Goal: Use online tool/utility: Utilize a website feature to perform a specific function

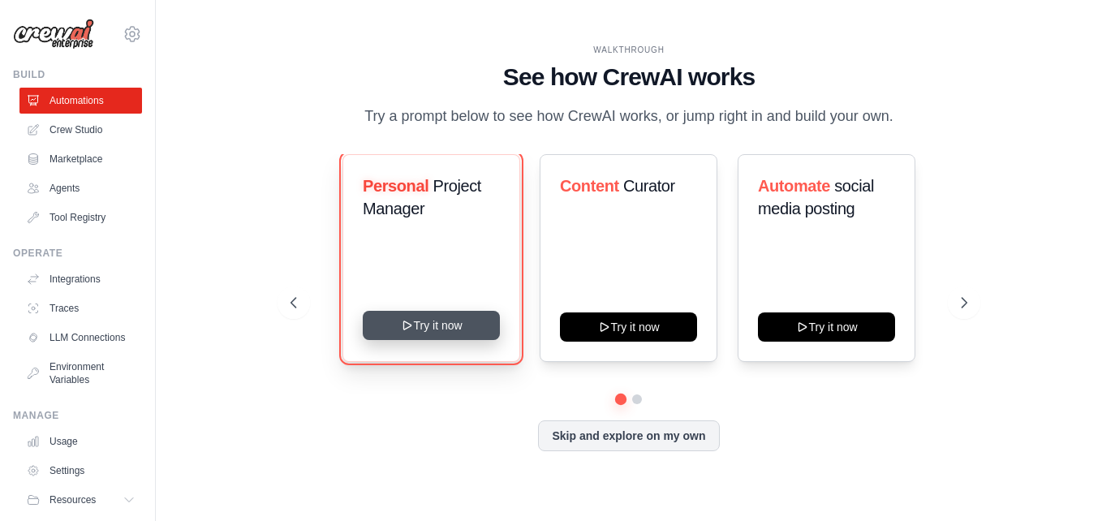
click at [432, 321] on button "Try it now" at bounding box center [431, 325] width 137 height 29
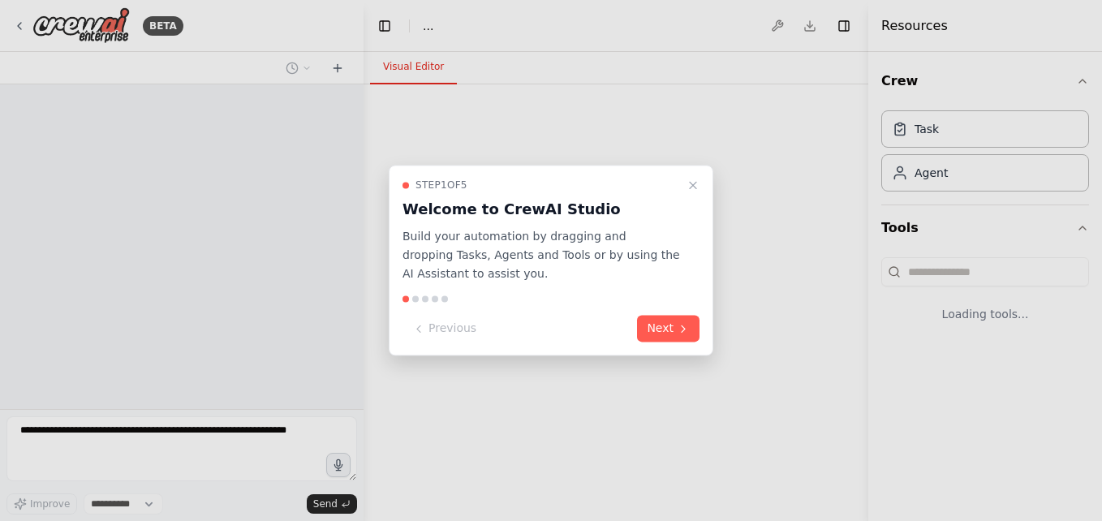
select select "****"
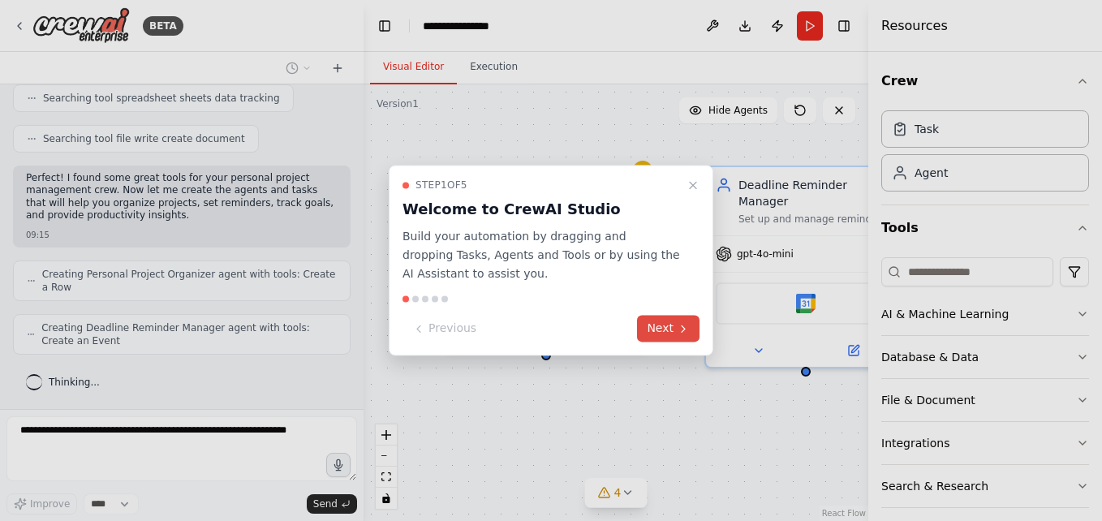
scroll to position [437, 0]
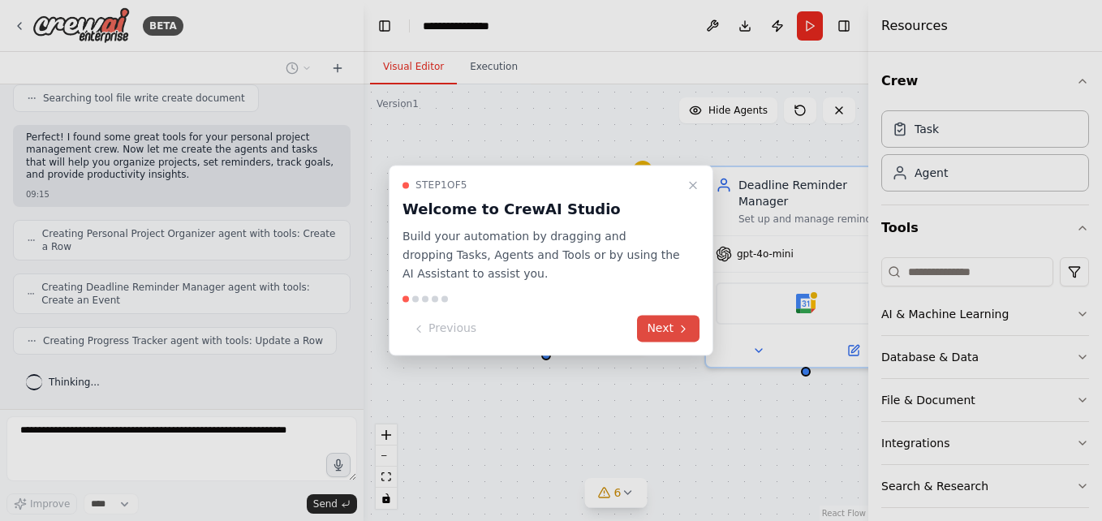
click at [667, 329] on button "Next" at bounding box center [668, 329] width 62 height 27
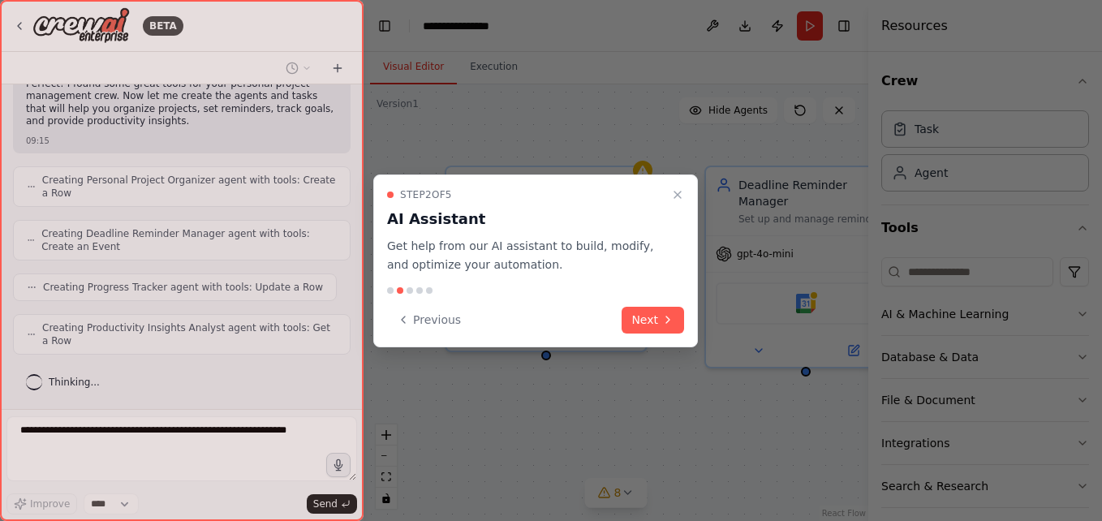
scroll to position [478, 0]
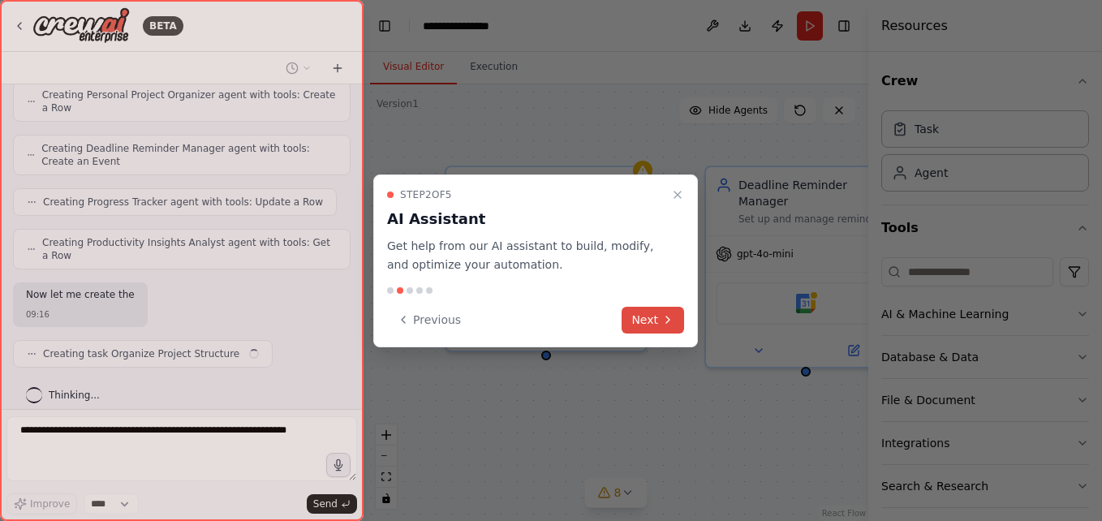
click at [658, 317] on button "Next" at bounding box center [652, 320] width 62 height 27
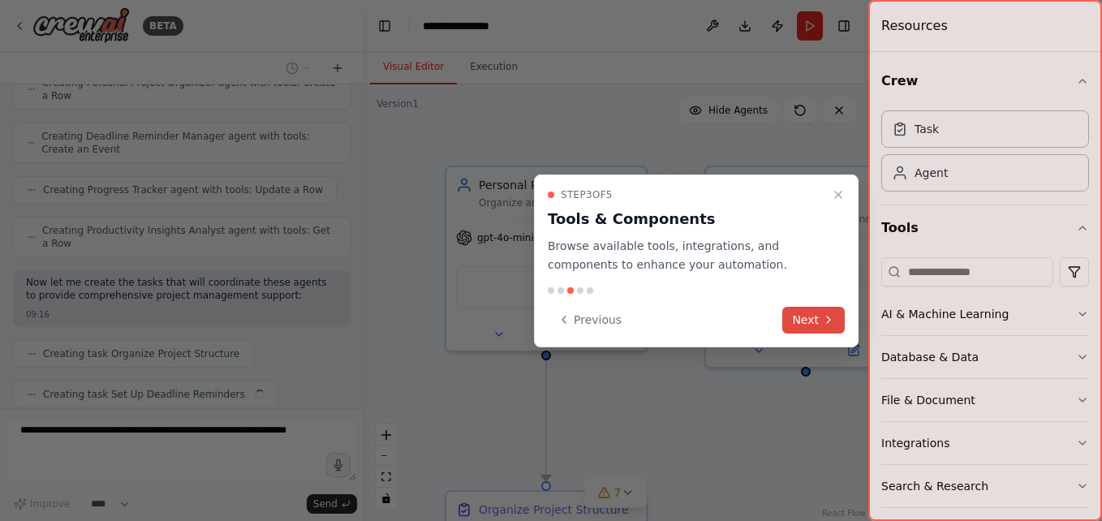
scroll to position [629, 0]
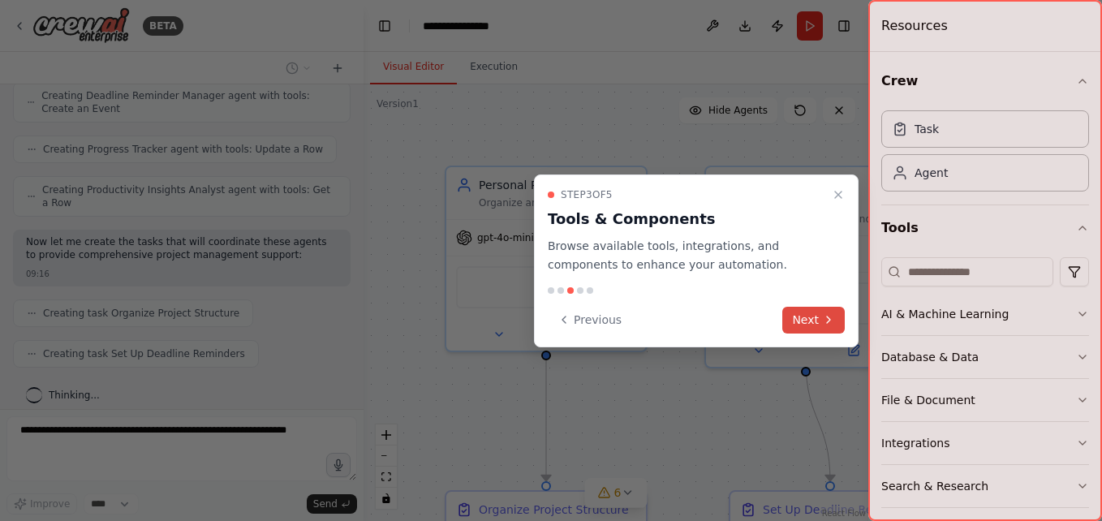
click at [821, 319] on button "Next" at bounding box center [813, 320] width 62 height 27
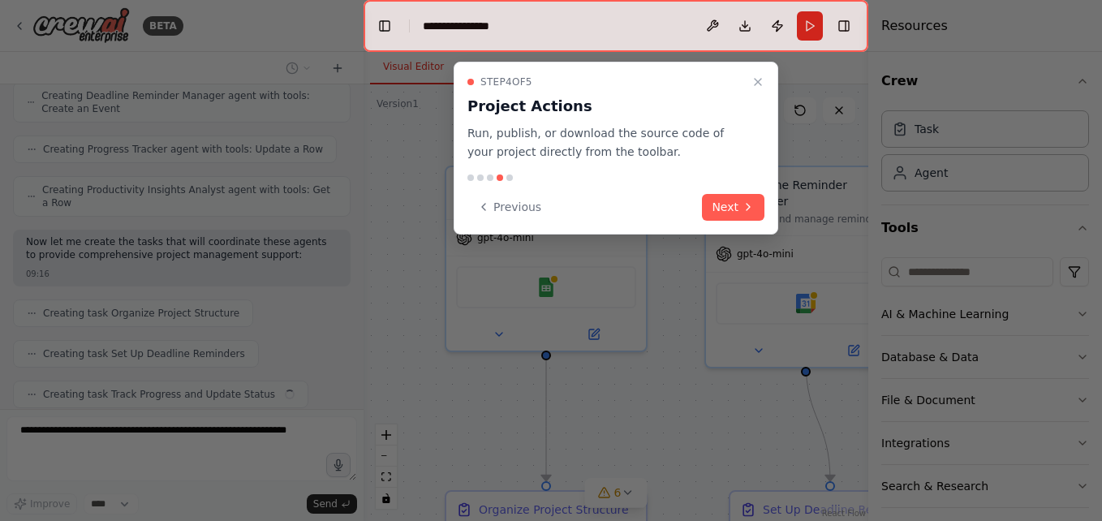
scroll to position [669, 0]
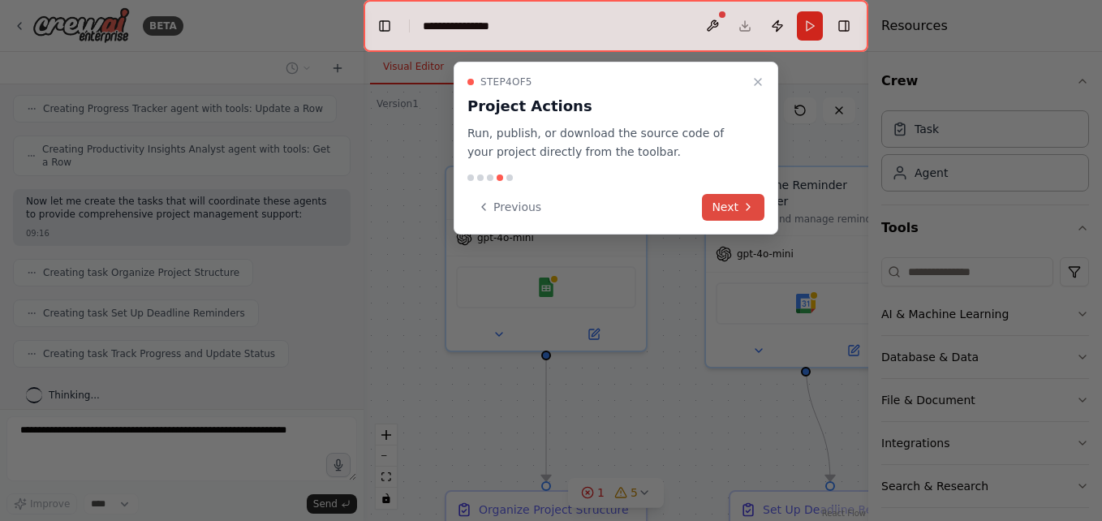
click at [733, 207] on button "Next" at bounding box center [733, 207] width 62 height 27
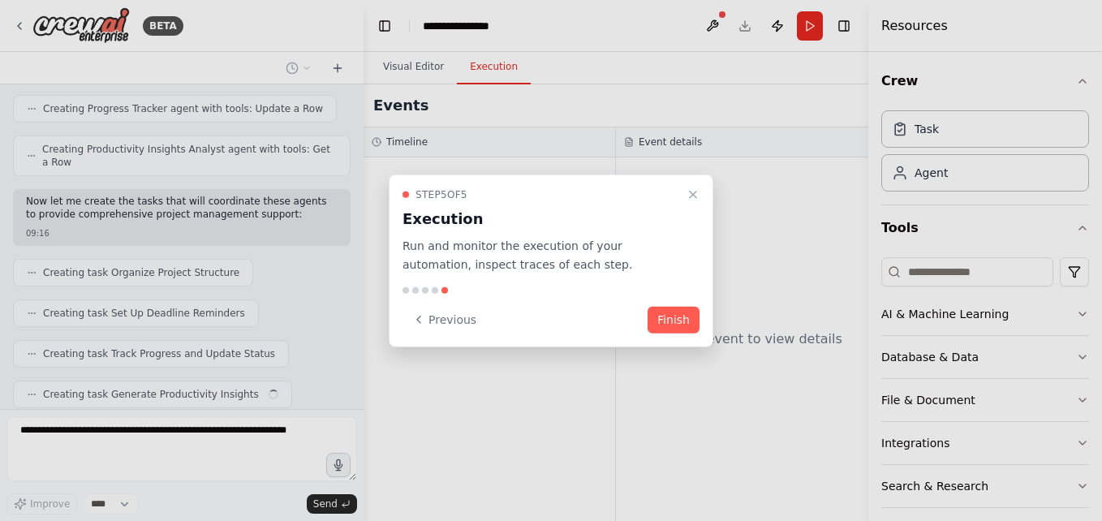
scroll to position [710, 0]
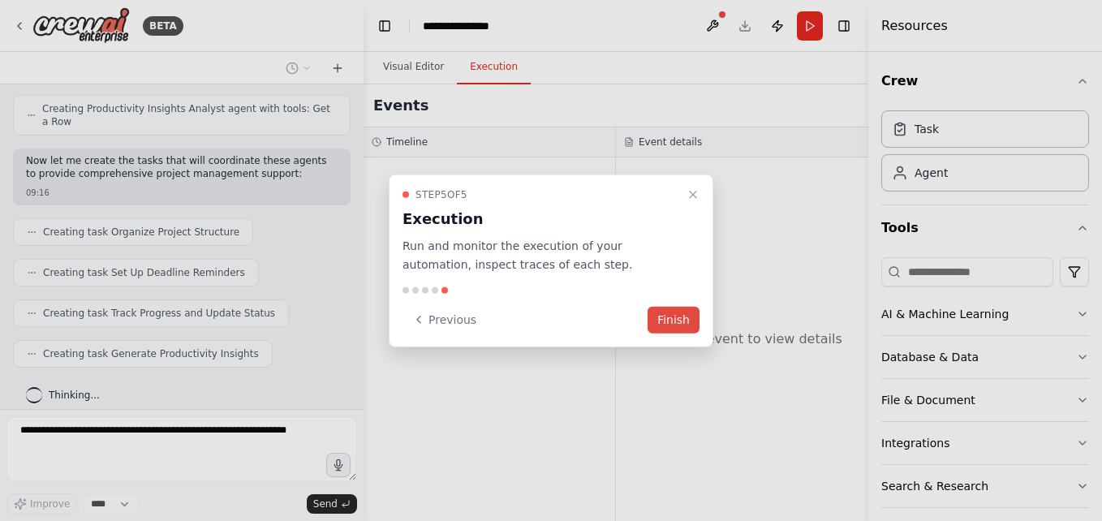
click at [671, 322] on button "Finish" at bounding box center [673, 319] width 52 height 27
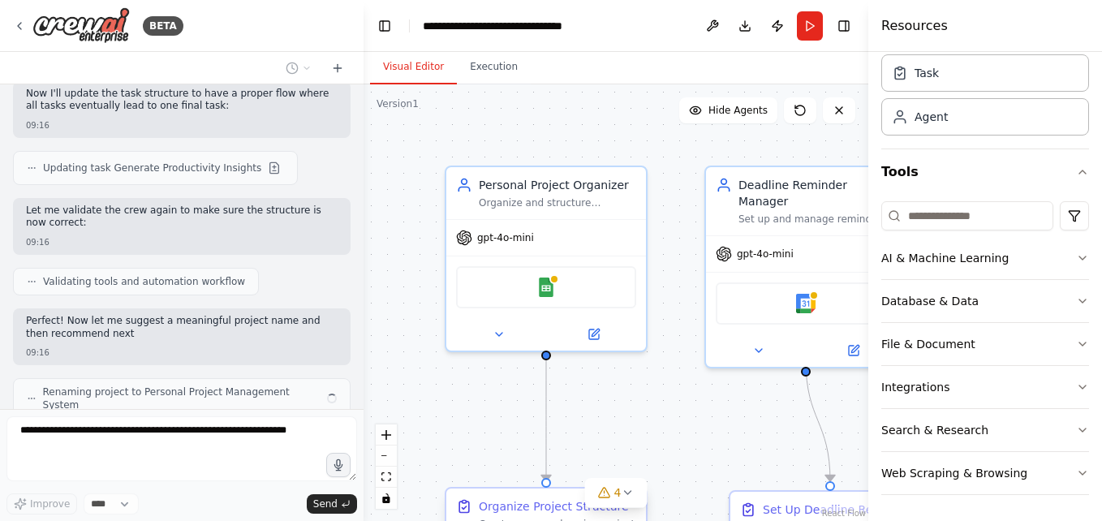
scroll to position [1367, 0]
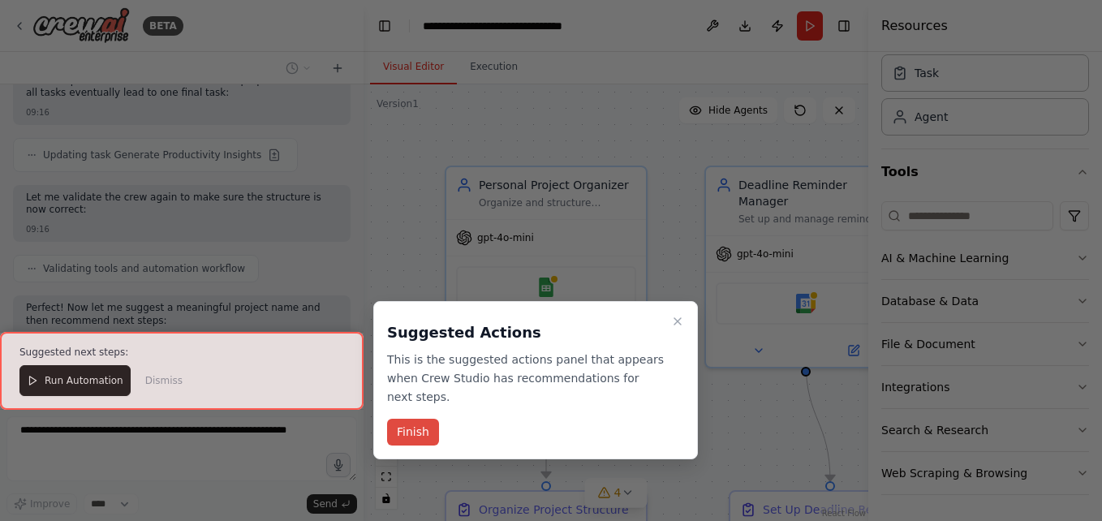
click at [403, 419] on button "Finish" at bounding box center [413, 432] width 52 height 27
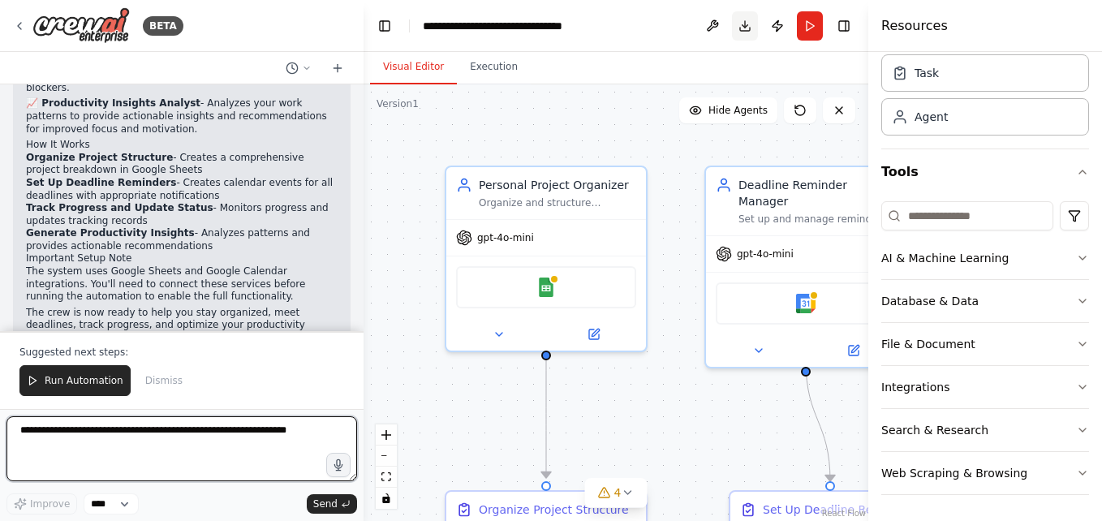
scroll to position [1859, 0]
